Goal: Task Accomplishment & Management: Manage account settings

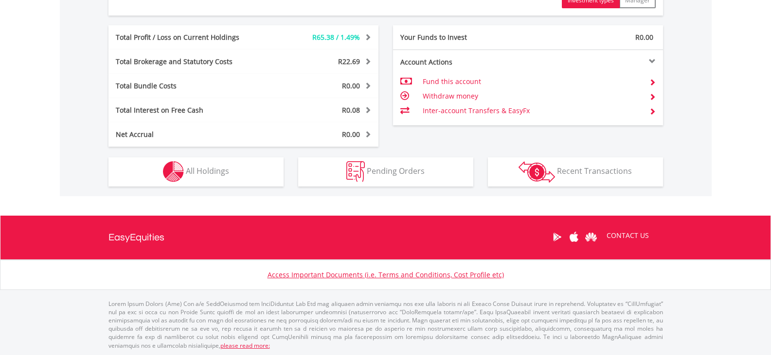
scroll to position [487, 0]
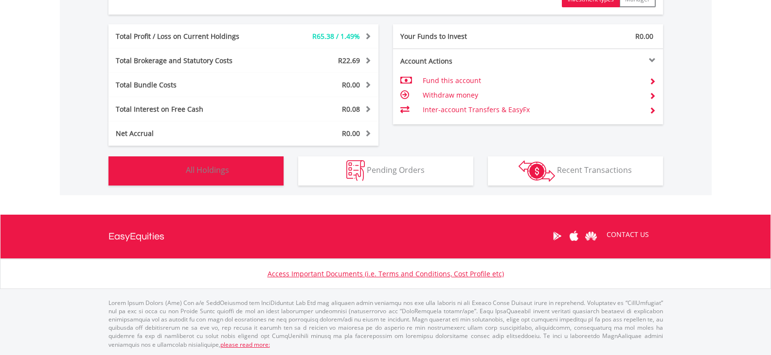
click at [194, 178] on button "Holdings All Holdings" at bounding box center [195, 171] width 175 height 29
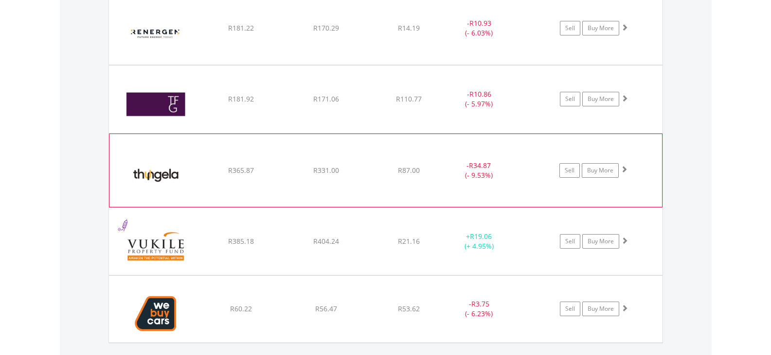
scroll to position [1479, 0]
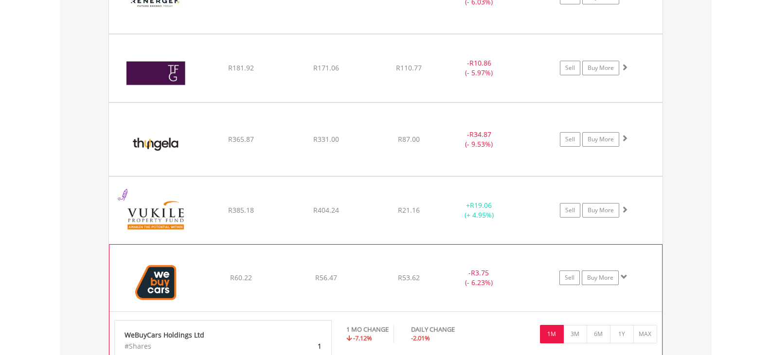
scroll to position [1674, 0]
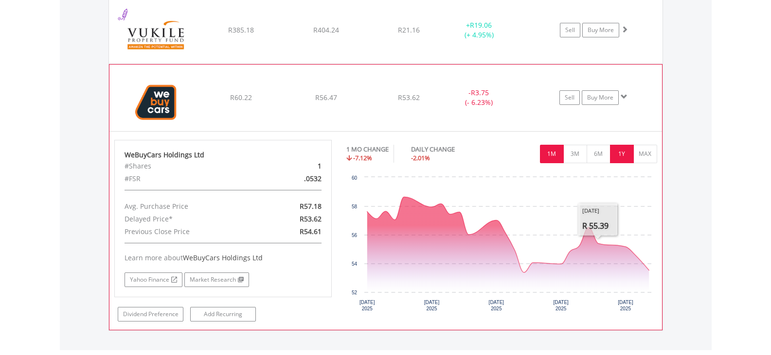
click at [617, 160] on button "1Y" at bounding box center [622, 154] width 24 height 18
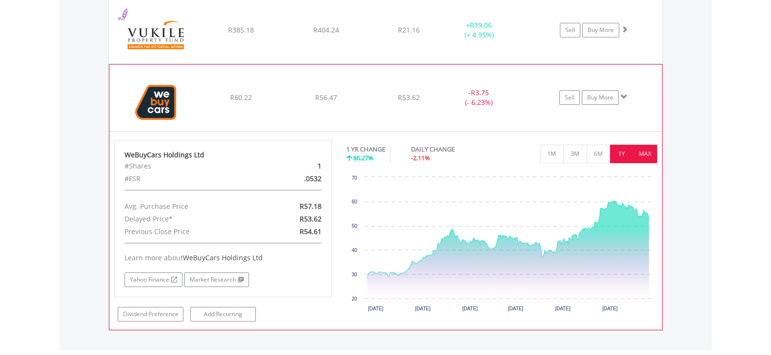
click at [637, 158] on button "MAX" at bounding box center [645, 154] width 24 height 18
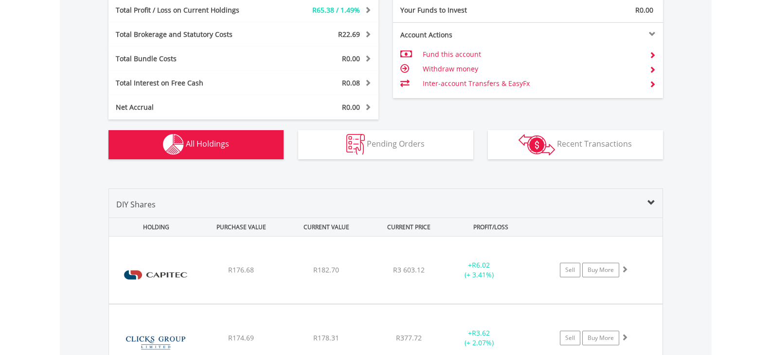
scroll to position [511, 0]
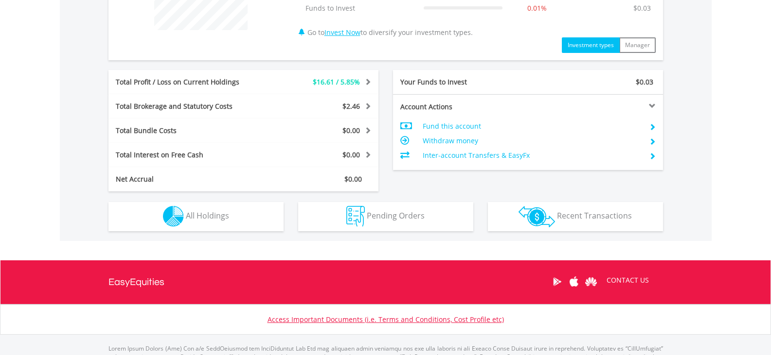
scroll to position [438, 0]
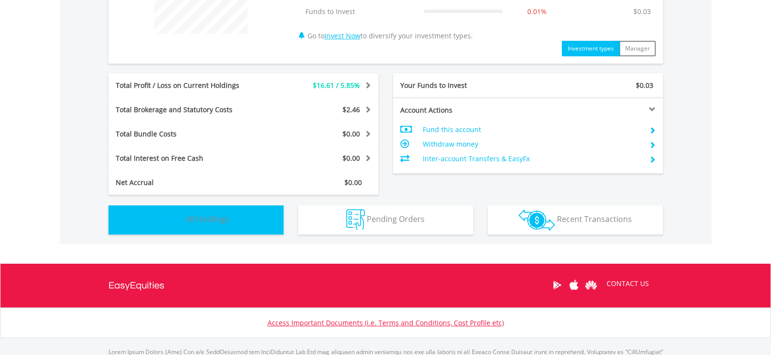
click at [231, 225] on button "Holdings All Holdings" at bounding box center [195, 220] width 175 height 29
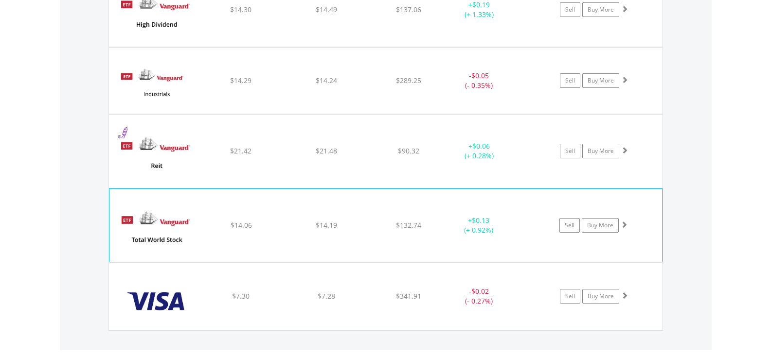
scroll to position [1722, 0]
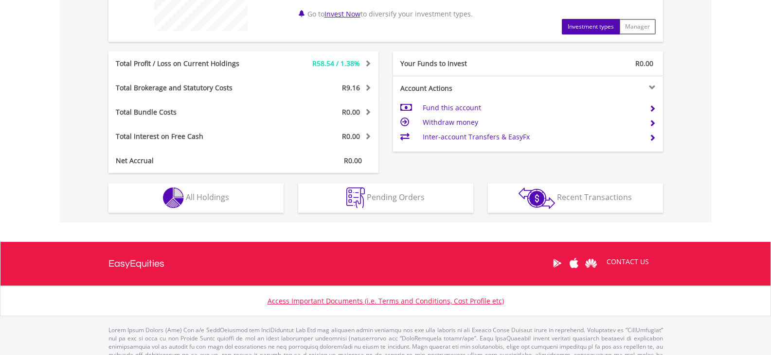
scroll to position [467, 0]
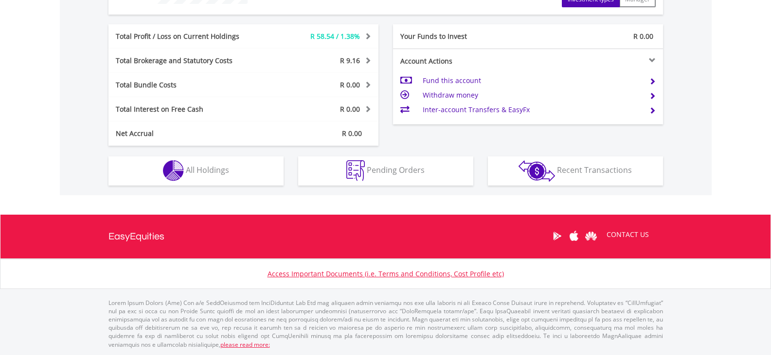
scroll to position [93, 185]
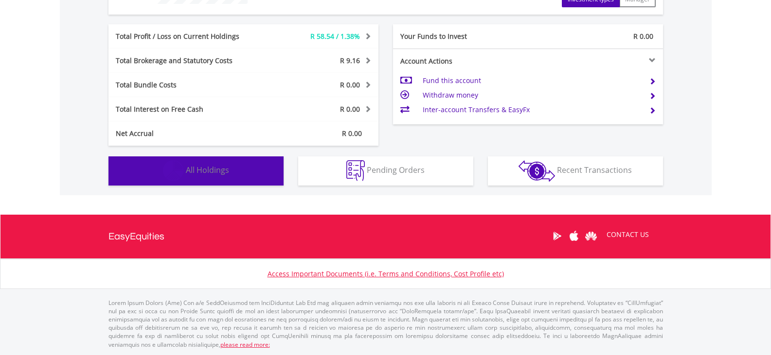
click at [256, 173] on button "Holdings All Holdings" at bounding box center [195, 171] width 175 height 29
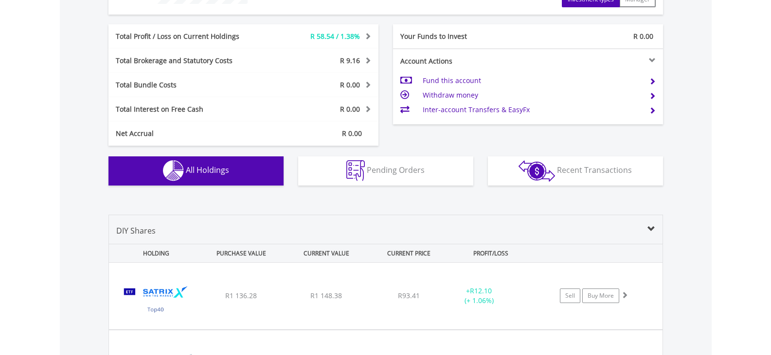
scroll to position [682, 0]
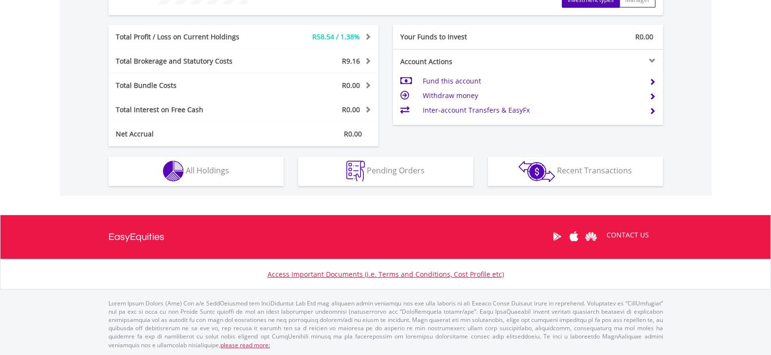
scroll to position [467, 0]
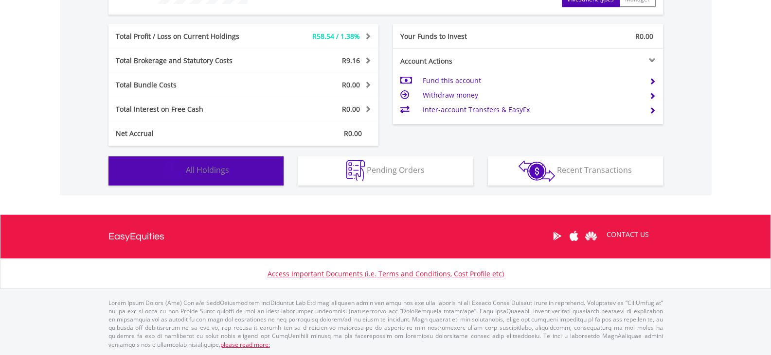
click at [214, 166] on span "All Holdings" at bounding box center [207, 170] width 43 height 11
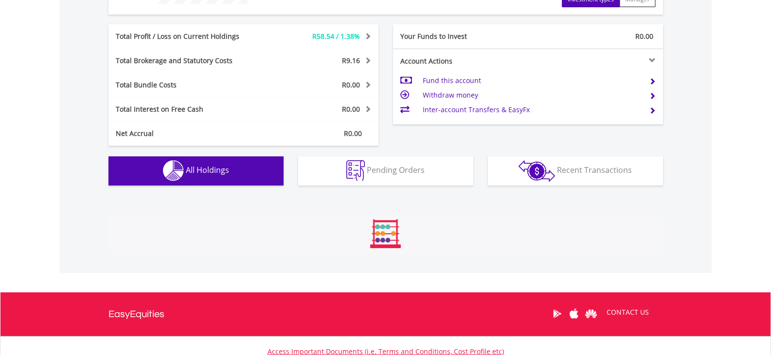
scroll to position [682, 0]
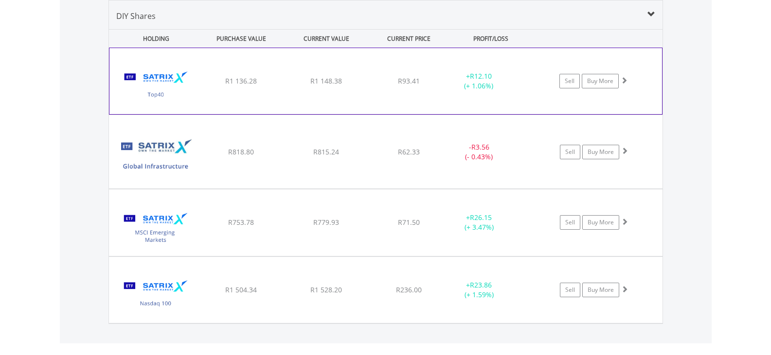
click at [372, 88] on div "﻿ Satrix 40 ETF R1 136.28 R1 148.38 R93.41 + R12.10 (+ 1.06%) Sell Buy More" at bounding box center [385, 81] width 552 height 66
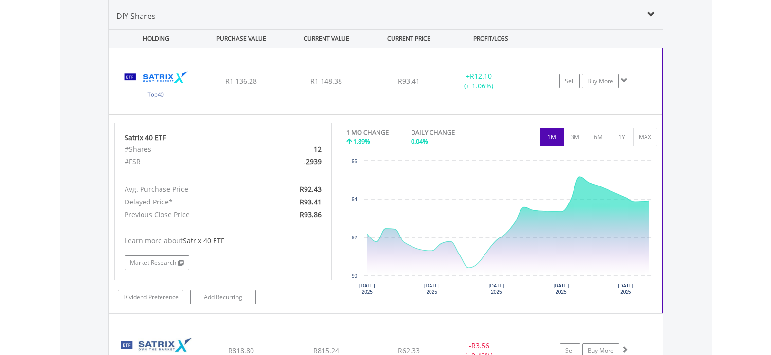
click at [372, 88] on div "﻿ Satrix 40 ETF R1 136.28 R1 148.38 R93.41 + R12.10 (+ 1.06%) Sell Buy More" at bounding box center [385, 81] width 552 height 66
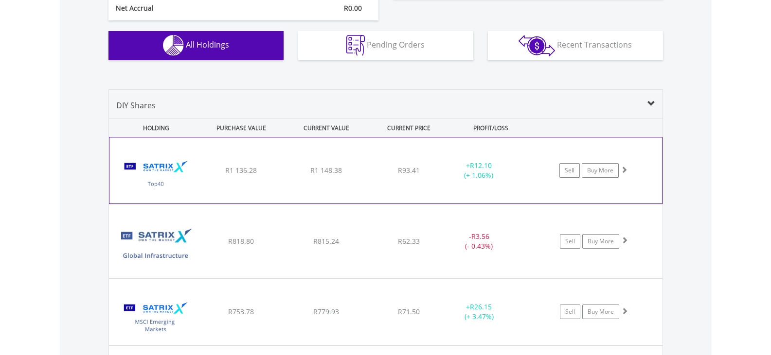
scroll to position [585, 0]
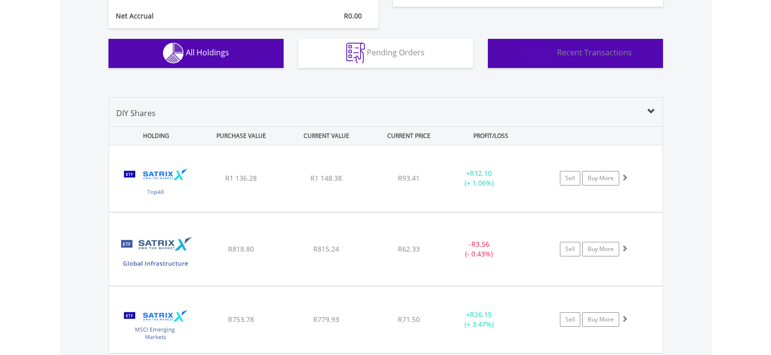
click at [608, 55] on span "Recent Transactions" at bounding box center [594, 52] width 75 height 11
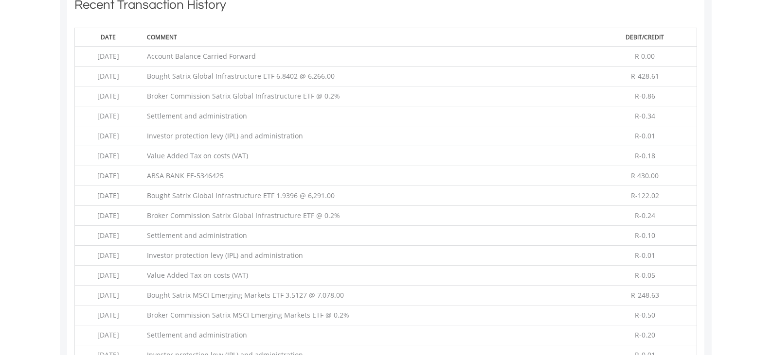
scroll to position [576, 0]
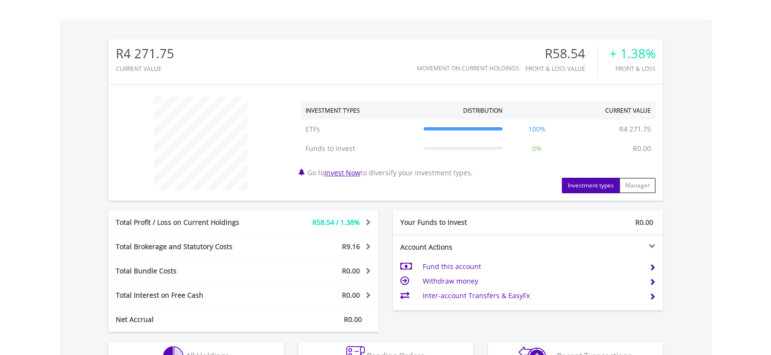
scroll to position [389, 0]
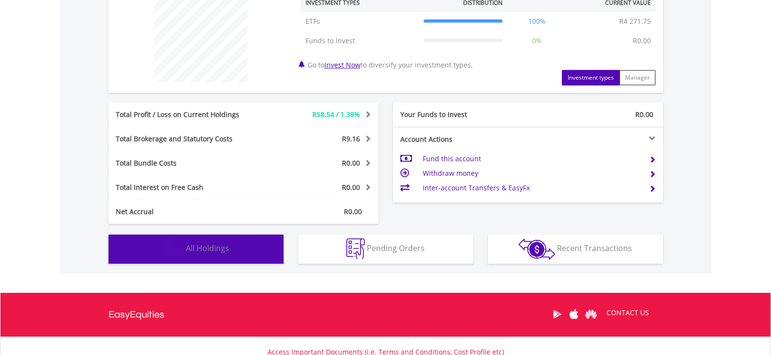
click at [219, 248] on span "All Holdings" at bounding box center [207, 248] width 43 height 11
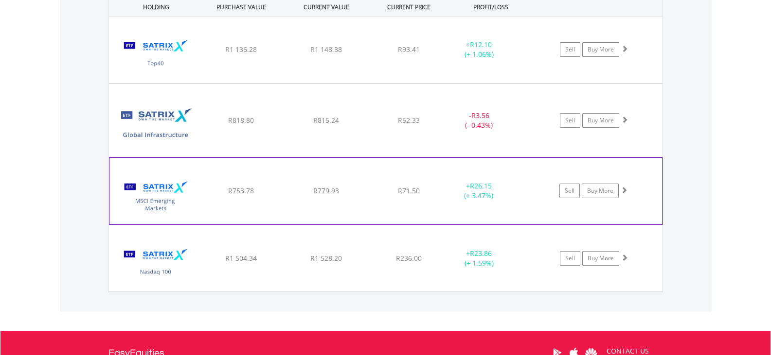
scroll to position [731, 0]
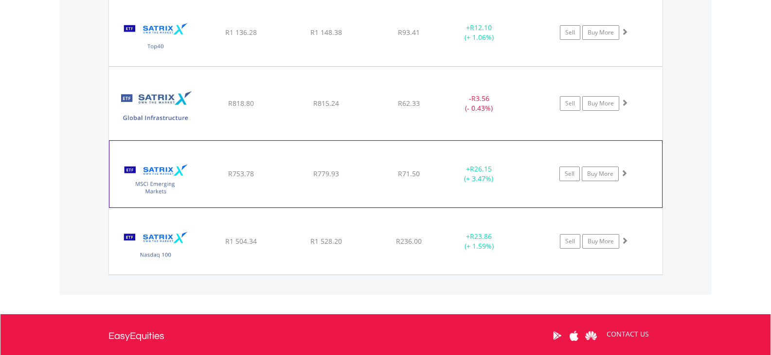
click at [430, 66] on div "﻿ Satrix MSCI Emerging Markets ETF R753.78 R779.93 R71.50 + R26.15 (+ 3.47%) Se…" at bounding box center [385, 33] width 553 height 67
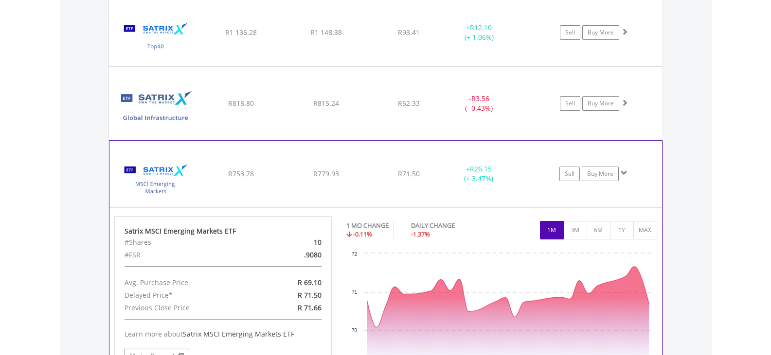
click at [347, 66] on div "﻿ Satrix MSCI Emerging Markets ETF R753.78 R779.93 R71.50 + R26.15 (+ 3.47%) Se…" at bounding box center [385, 33] width 553 height 67
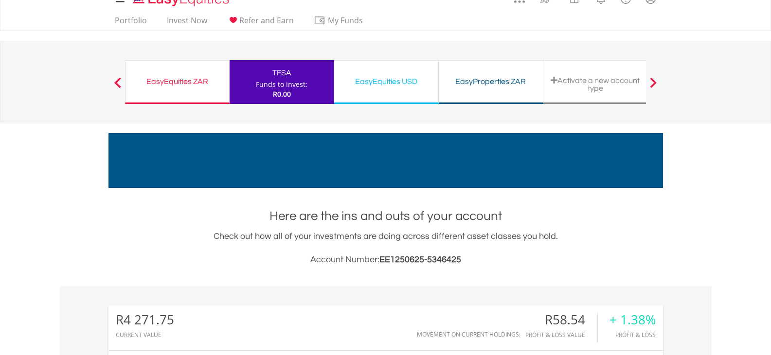
scroll to position [0, 0]
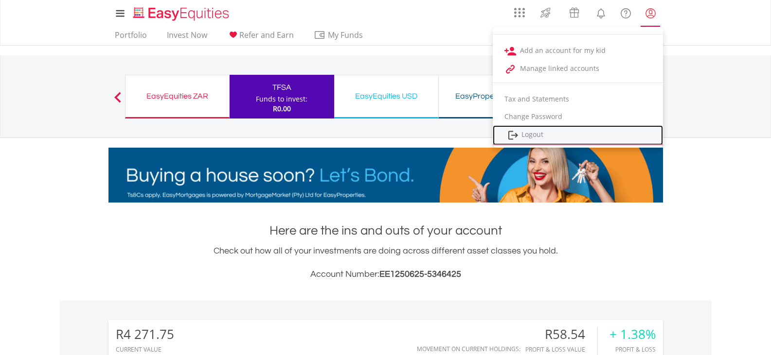
click at [533, 135] on link "Logout" at bounding box center [577, 135] width 170 height 20
